Goal: Use online tool/utility: Utilize a website feature to perform a specific function

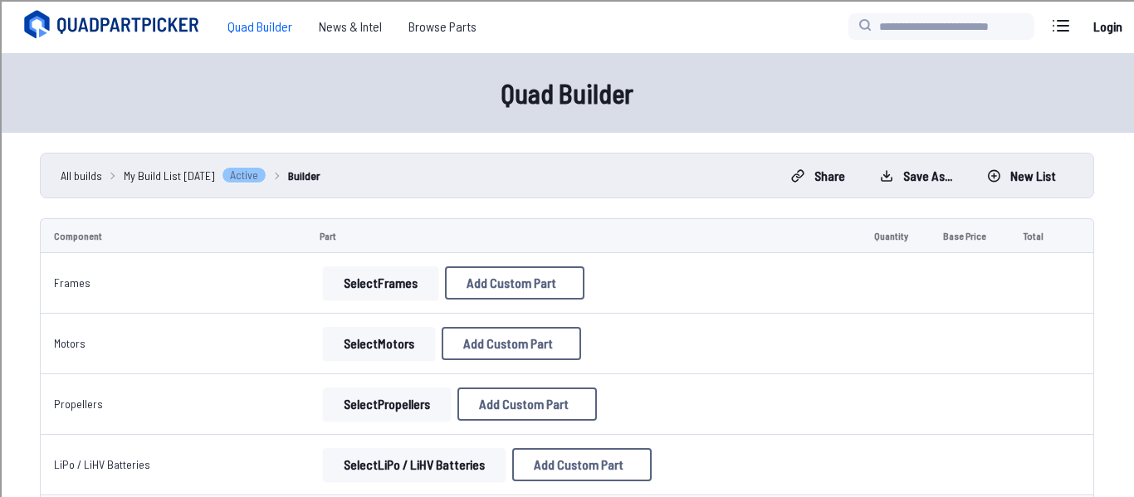
click at [415, 296] on button "Select Frames" at bounding box center [380, 283] width 115 height 33
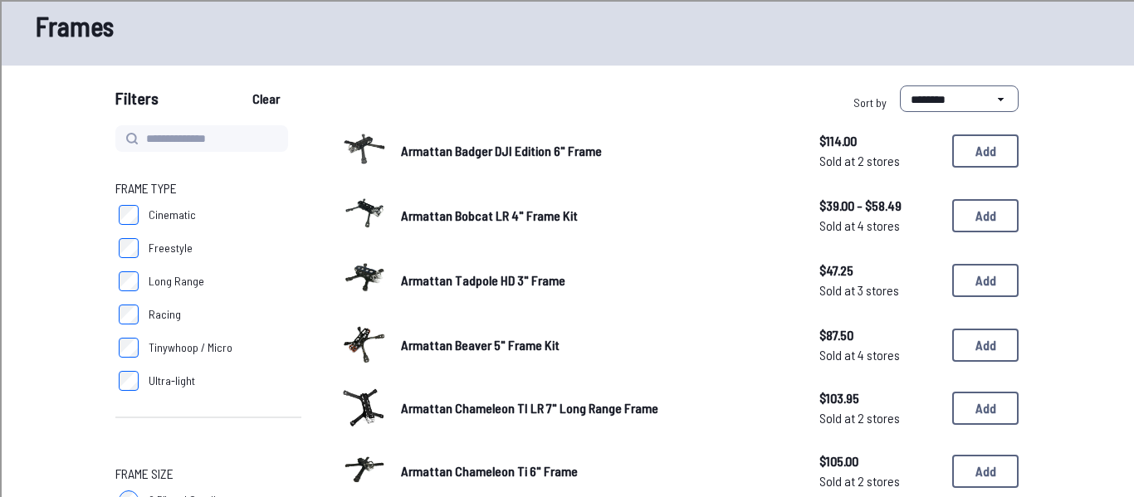
scroll to position [90, 0]
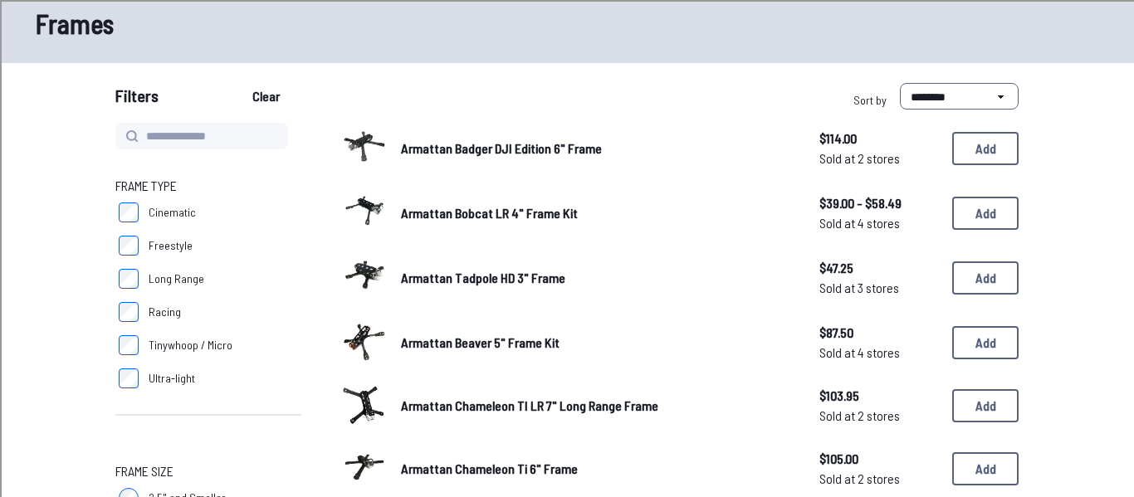
click at [171, 285] on span "Long Range" at bounding box center [177, 279] width 56 height 17
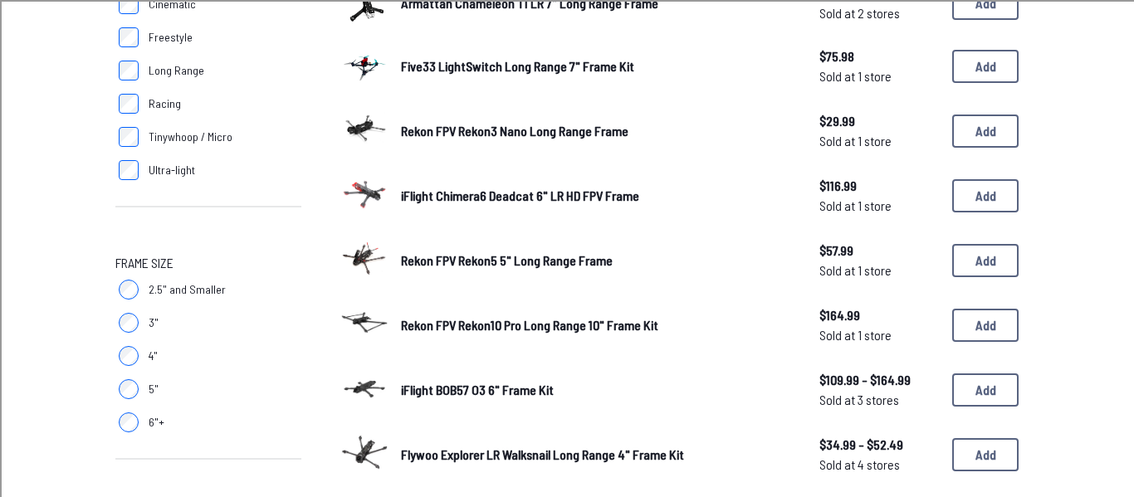
scroll to position [297, 0]
click at [912, 319] on button "Add" at bounding box center [985, 326] width 66 height 33
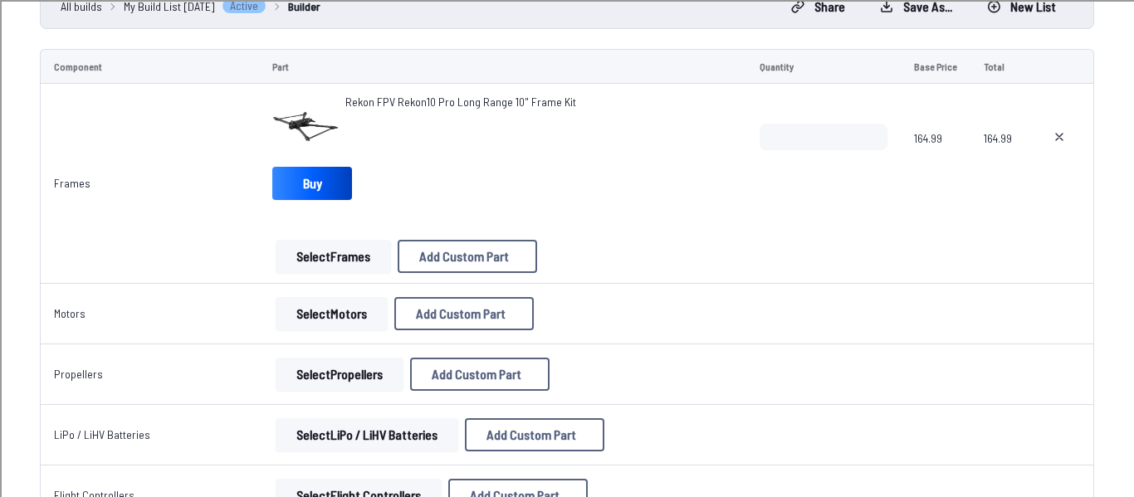
scroll to position [178, 0]
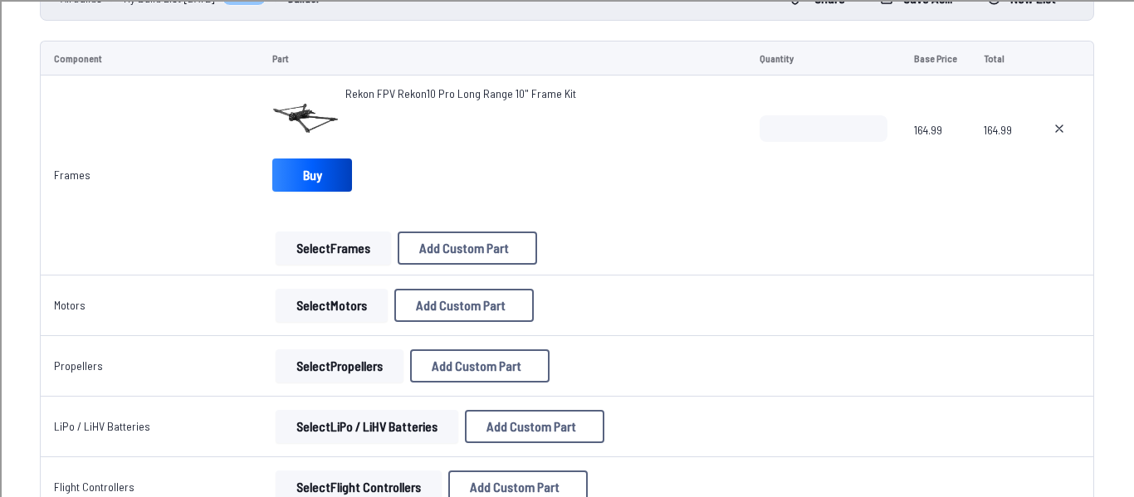
click at [353, 301] on button "Select Motors" at bounding box center [332, 305] width 112 height 33
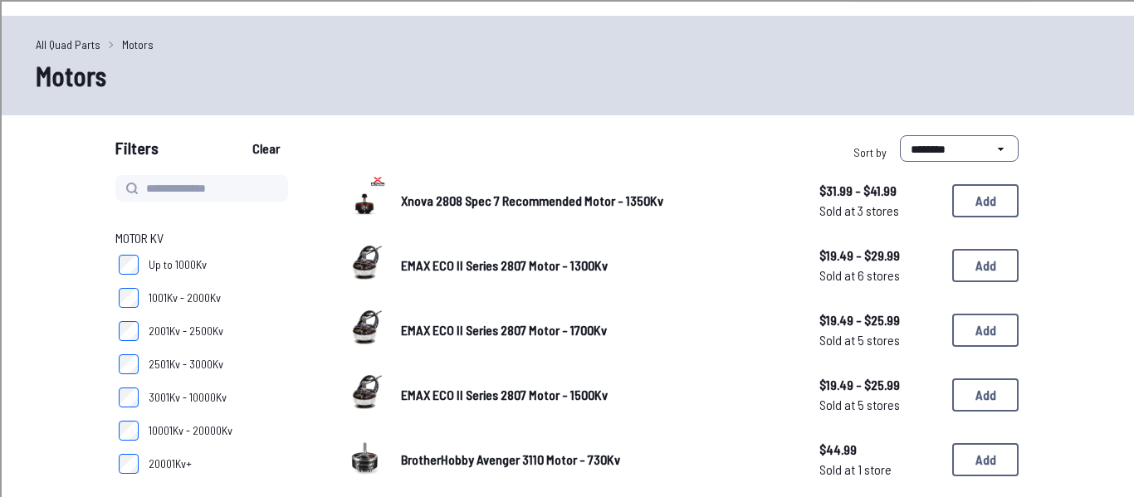
scroll to position [41, 0]
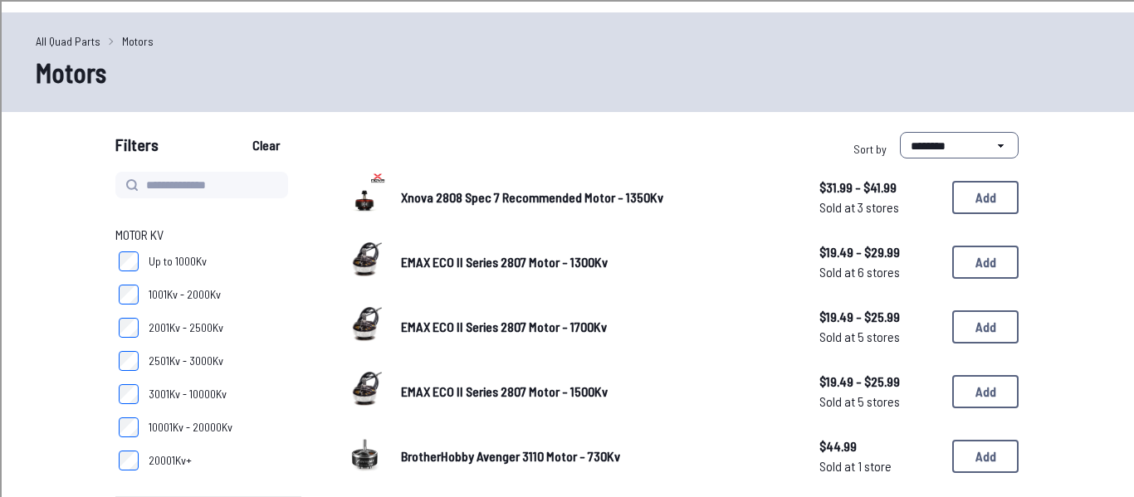
click at [276, 306] on label "1001Kv - 2000Kv" at bounding box center [208, 294] width 186 height 33
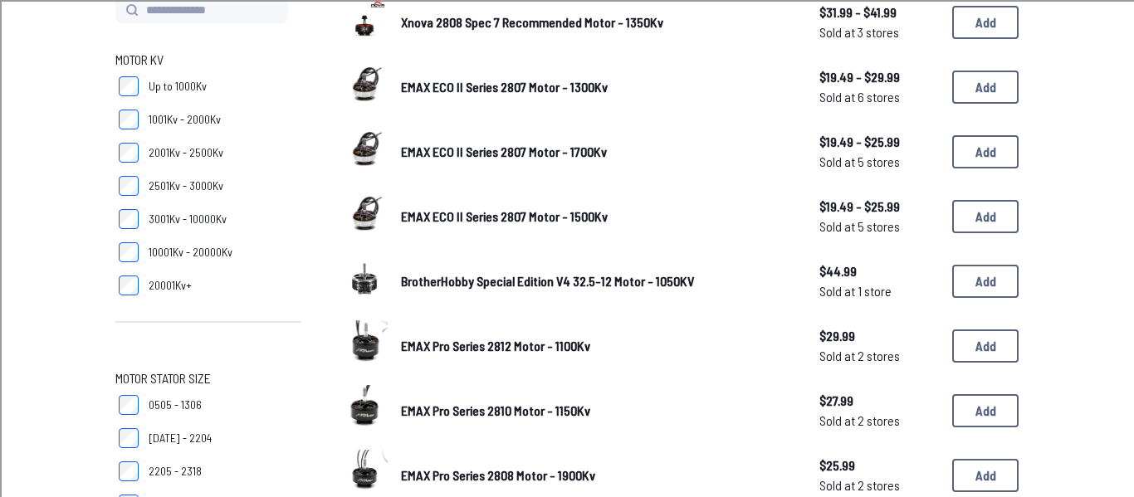
scroll to position [218, 0]
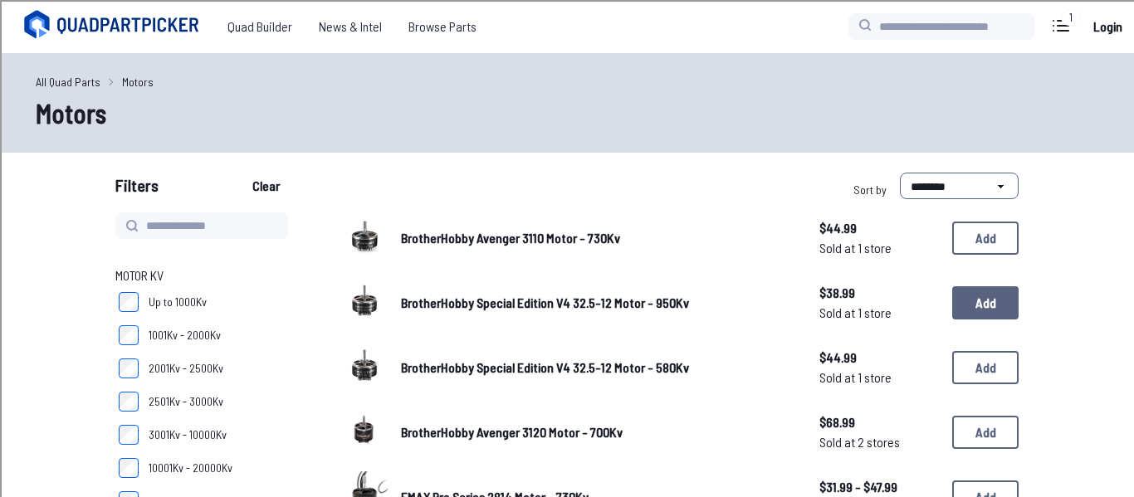
click at [912, 305] on button "Add" at bounding box center [985, 302] width 66 height 33
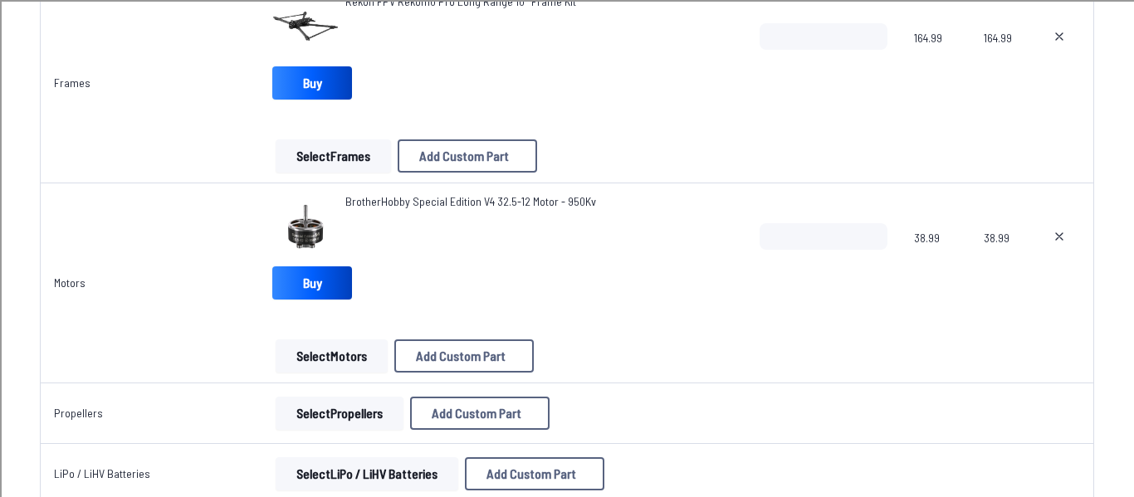
scroll to position [272, 0]
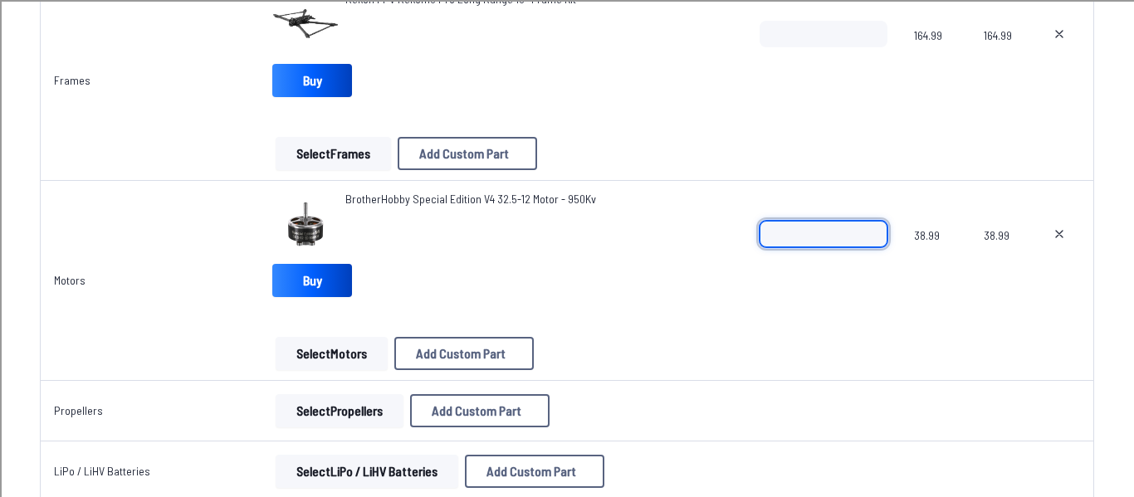
click at [874, 228] on input "*" at bounding box center [824, 234] width 128 height 27
type input "*"
click at [874, 228] on input "*" at bounding box center [824, 234] width 128 height 27
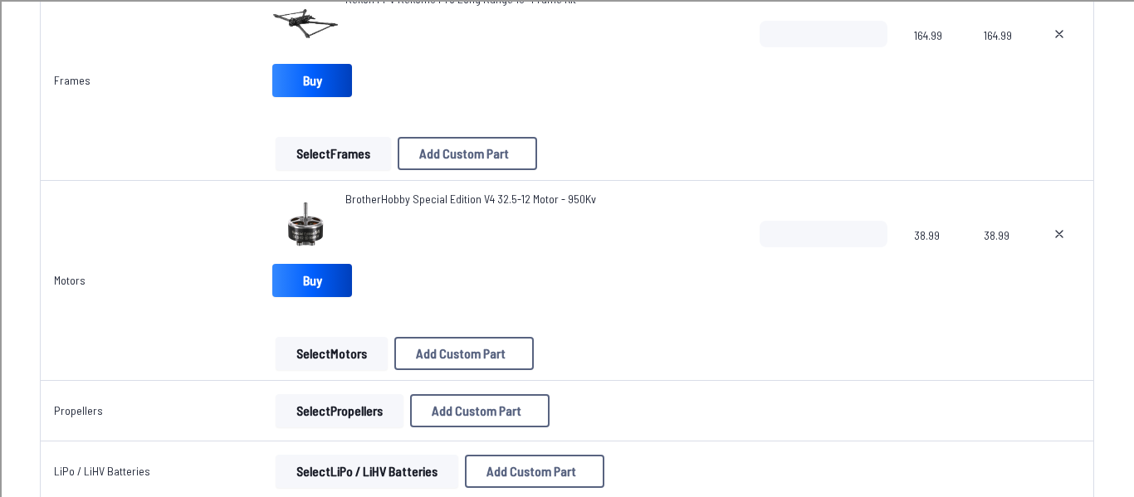
click at [346, 404] on button "Select Propellers" at bounding box center [340, 410] width 128 height 33
